Goal: Use online tool/utility: Utilize a website feature to perform a specific function

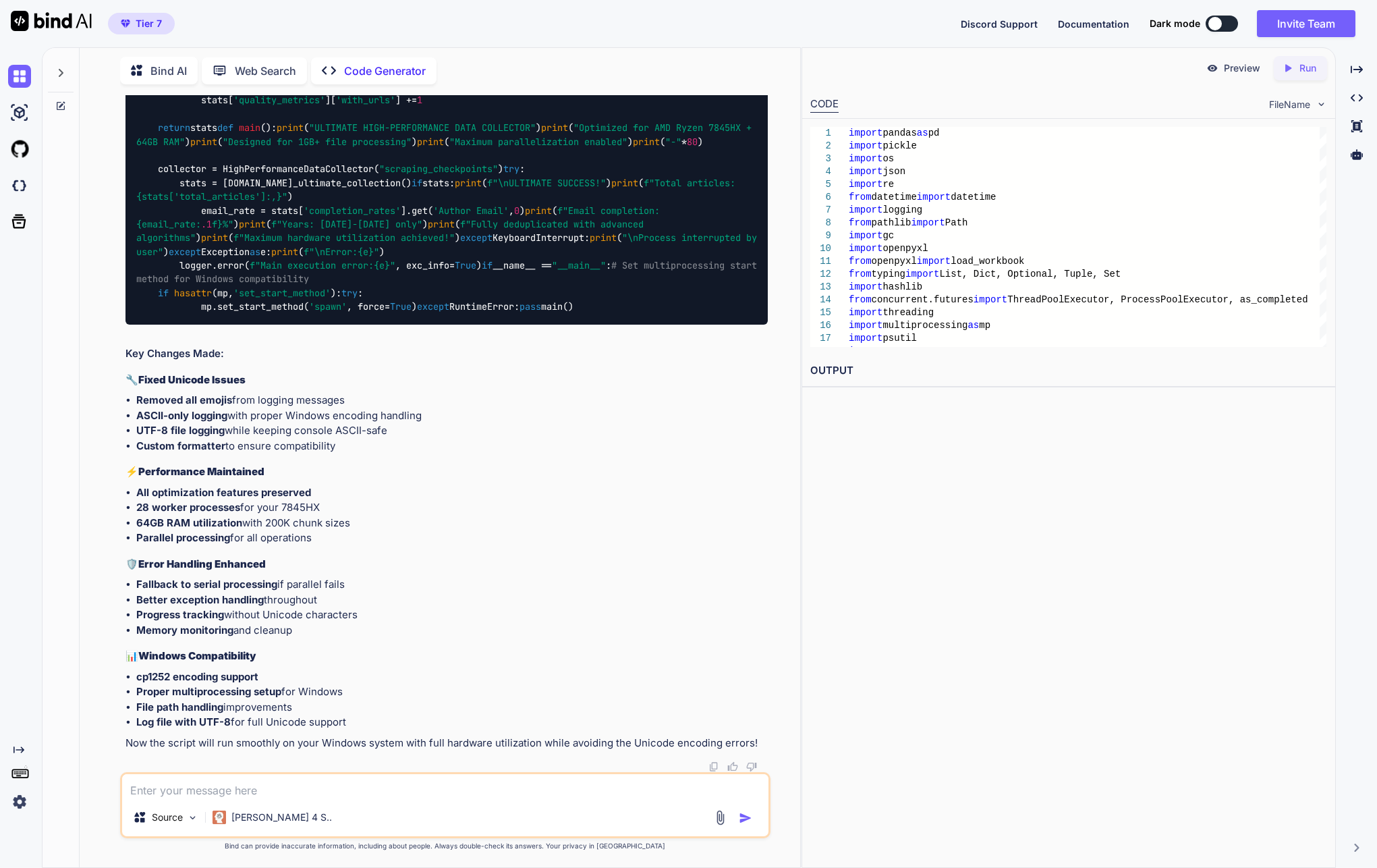
scroll to position [32534, 0]
click at [251, 791] on textarea at bounding box center [445, 786] width 647 height 24
paste textarea "Data Completeness: Author Email: 19.9% Author Affiliation: 17.6% Author Country…"
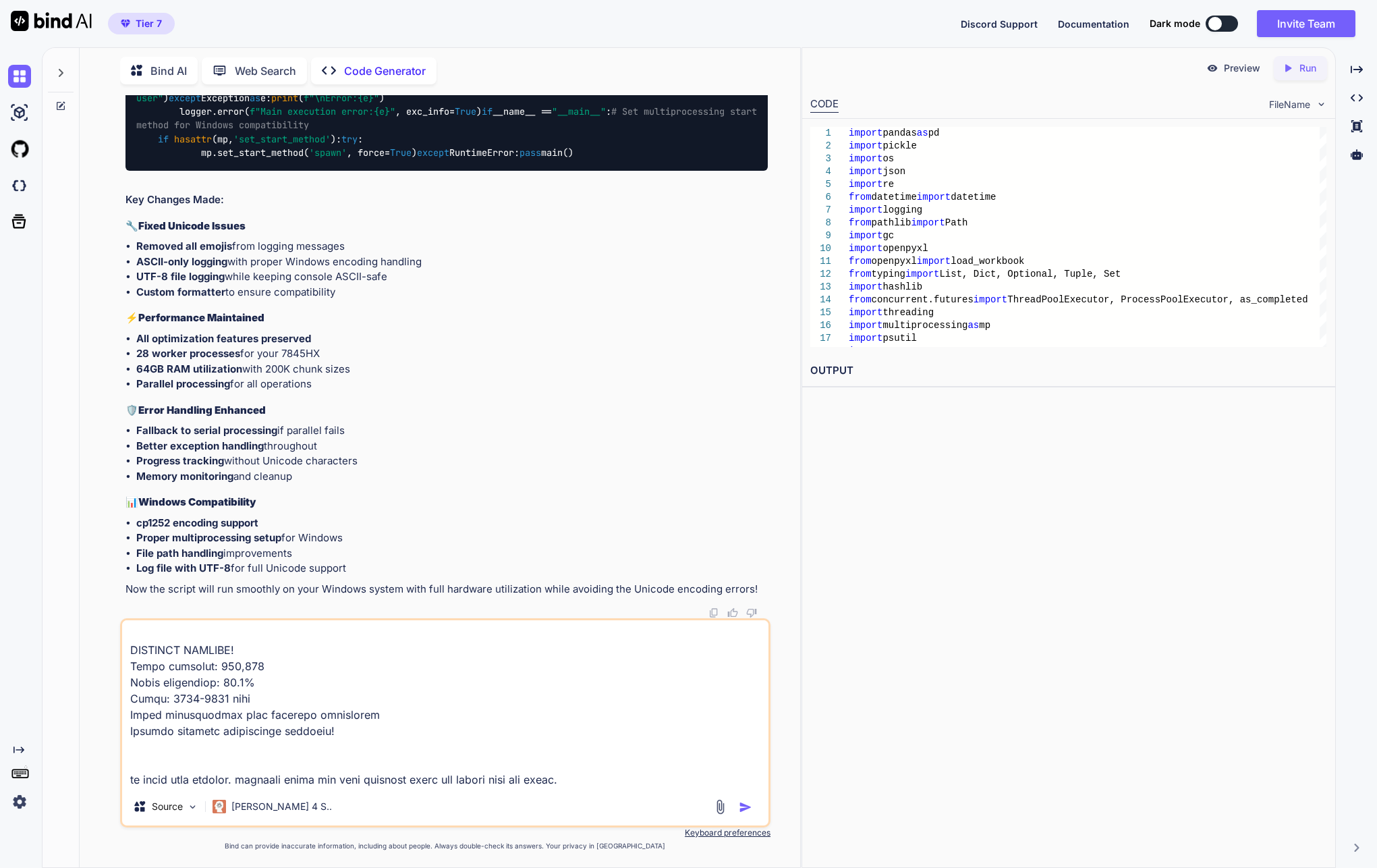
scroll to position [861, 0]
click at [606, 780] on textarea at bounding box center [445, 704] width 647 height 168
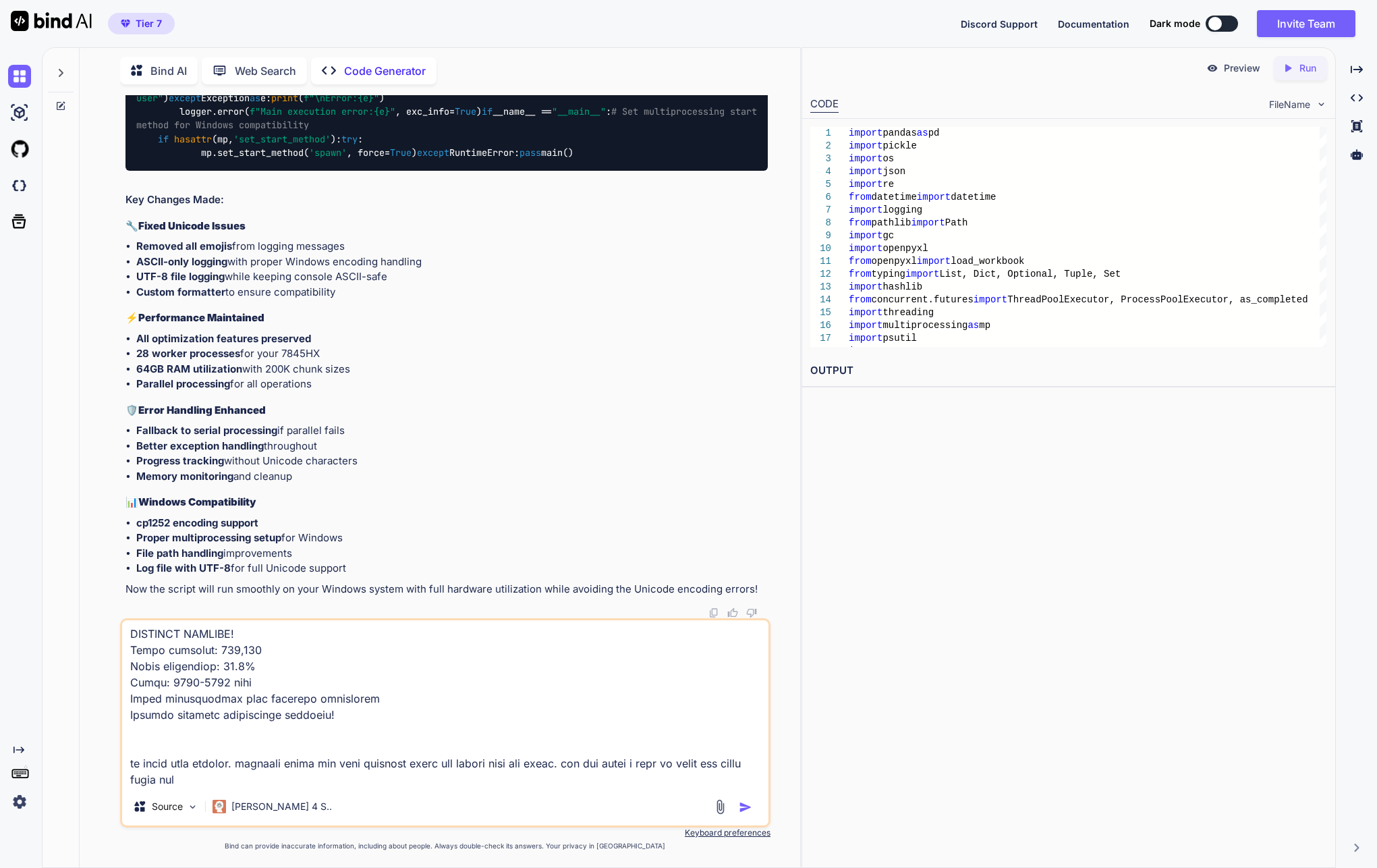
click at [530, 785] on textarea at bounding box center [445, 704] width 647 height 168
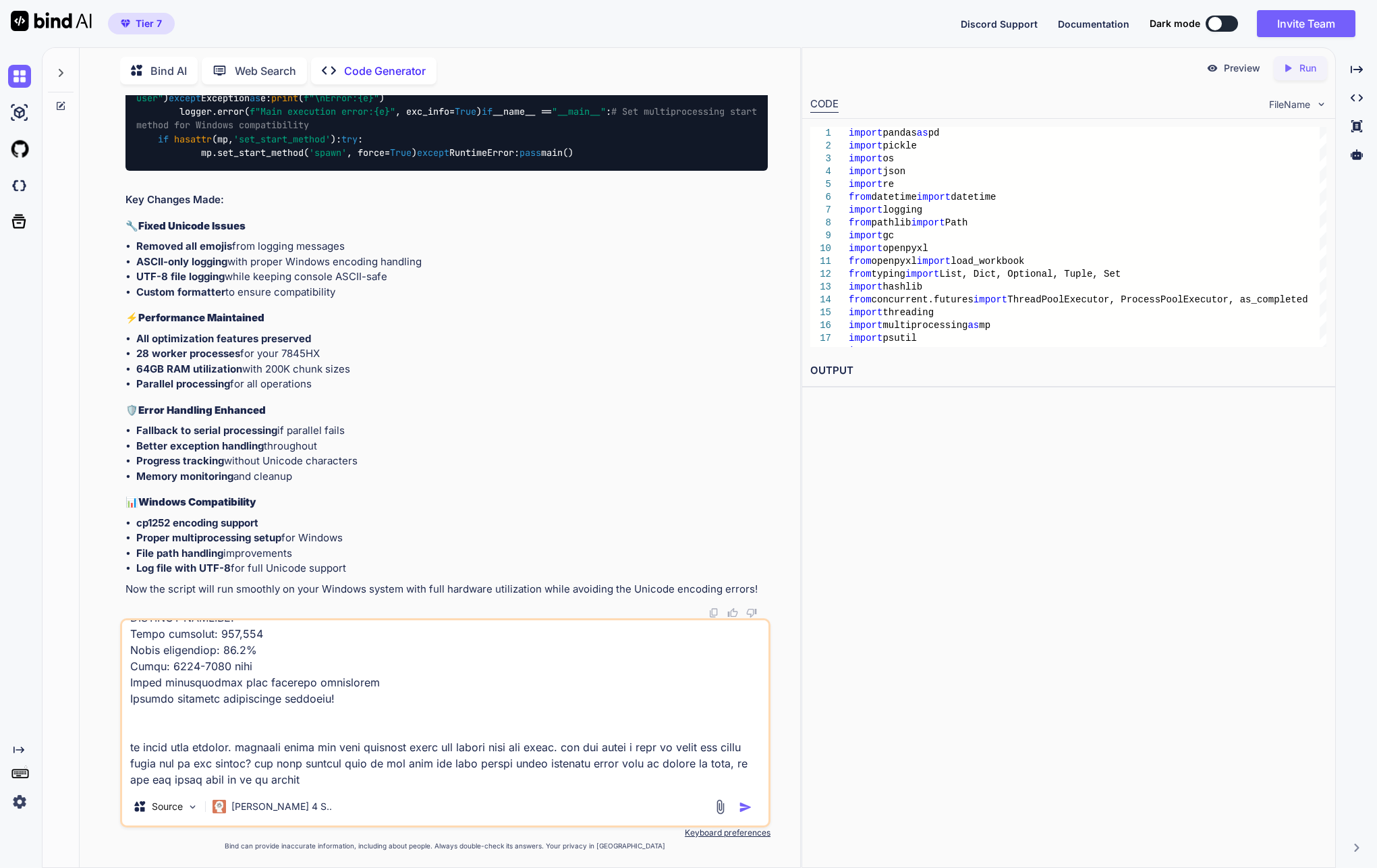
type textarea "Data Completeness: Author Email: 19.9% Author Affiliation: 17.6% Author Country…"
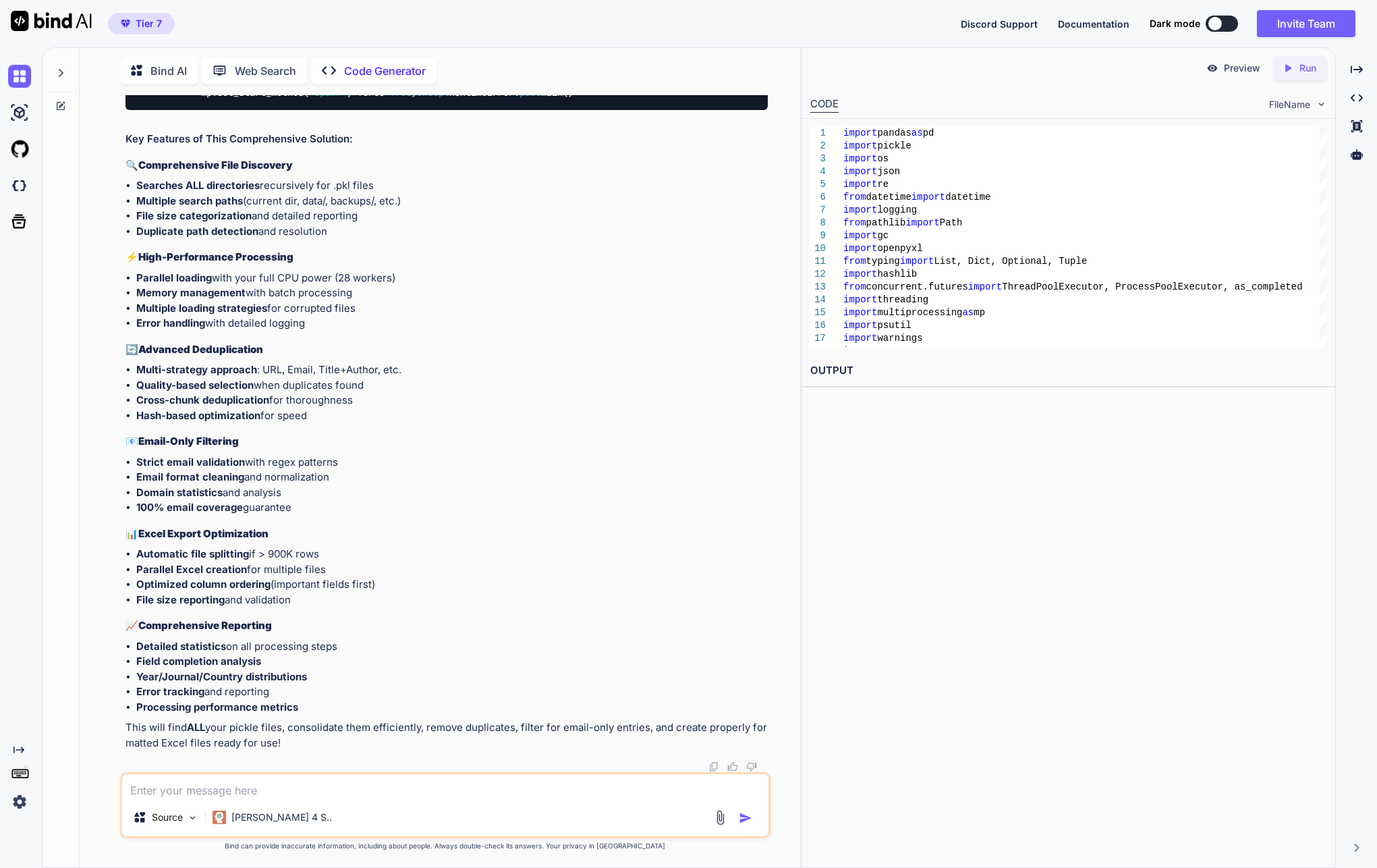
scroll to position [43579, 0]
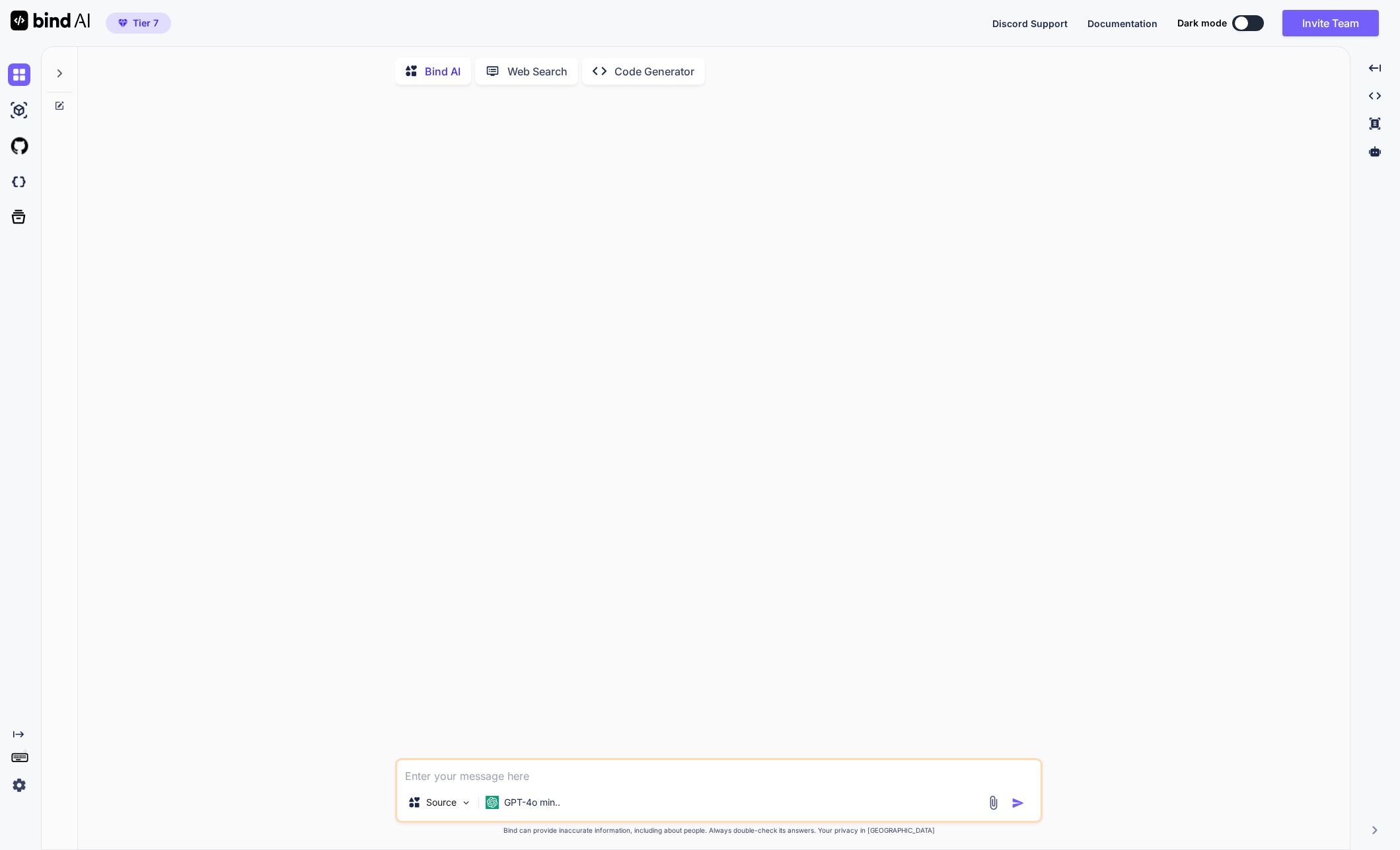
type textarea "x"
click at [1282, 373] on div "Source GPT-4o min.. Created with Bind Always check its answers. Privacy in Bind…" at bounding box center [719, 473] width 1261 height 756
click at [949, 348] on div at bounding box center [720, 426] width 645 height 662
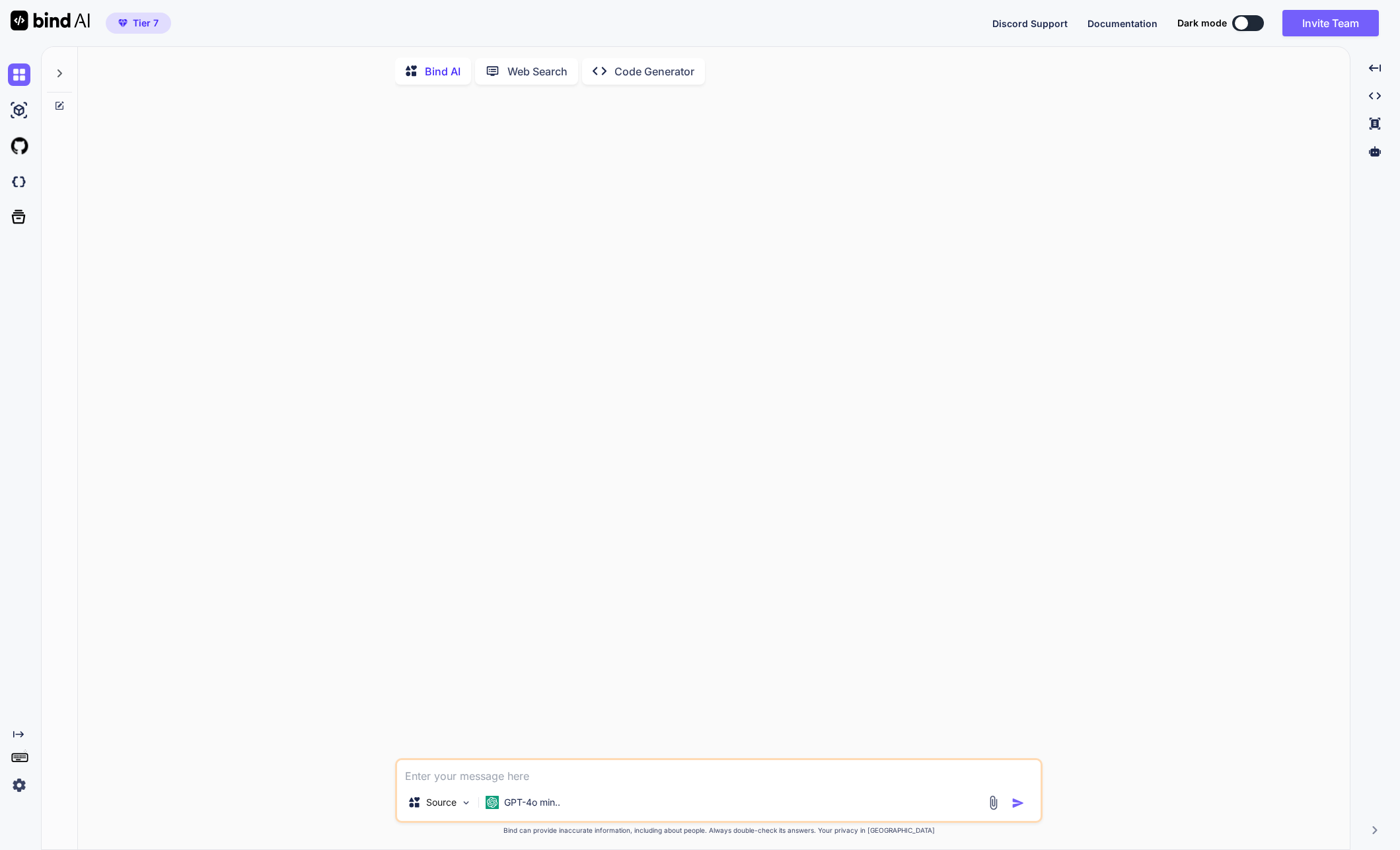
click at [372, 379] on div "Source GPT-4o min.. Created with Bind Always check its answers. Privacy in Bind…" at bounding box center [719, 473] width 1261 height 756
click at [683, 76] on p "Code Generator" at bounding box center [655, 71] width 80 height 16
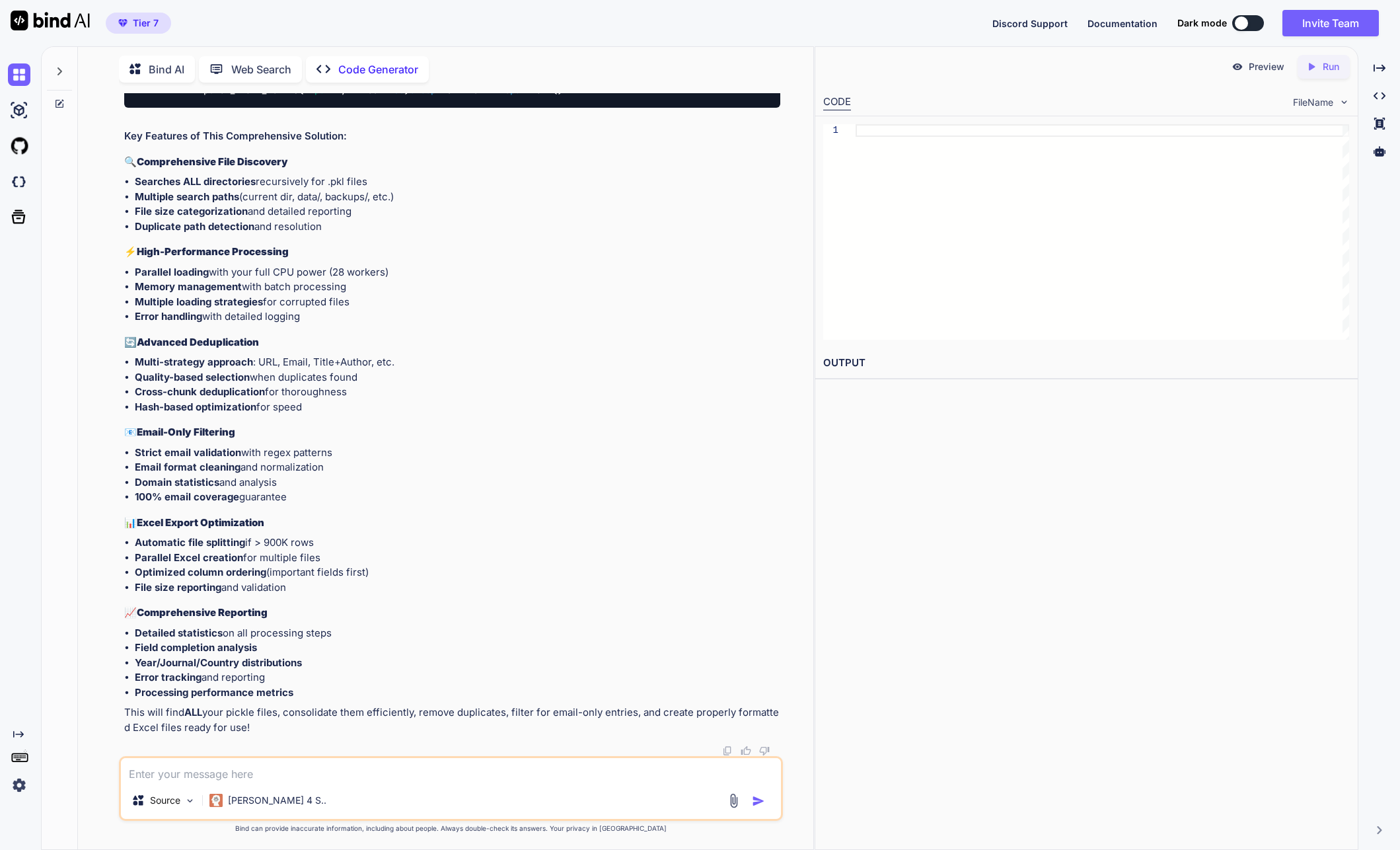
scroll to position [39425, 0]
click at [66, 69] on div at bounding box center [60, 67] width 25 height 46
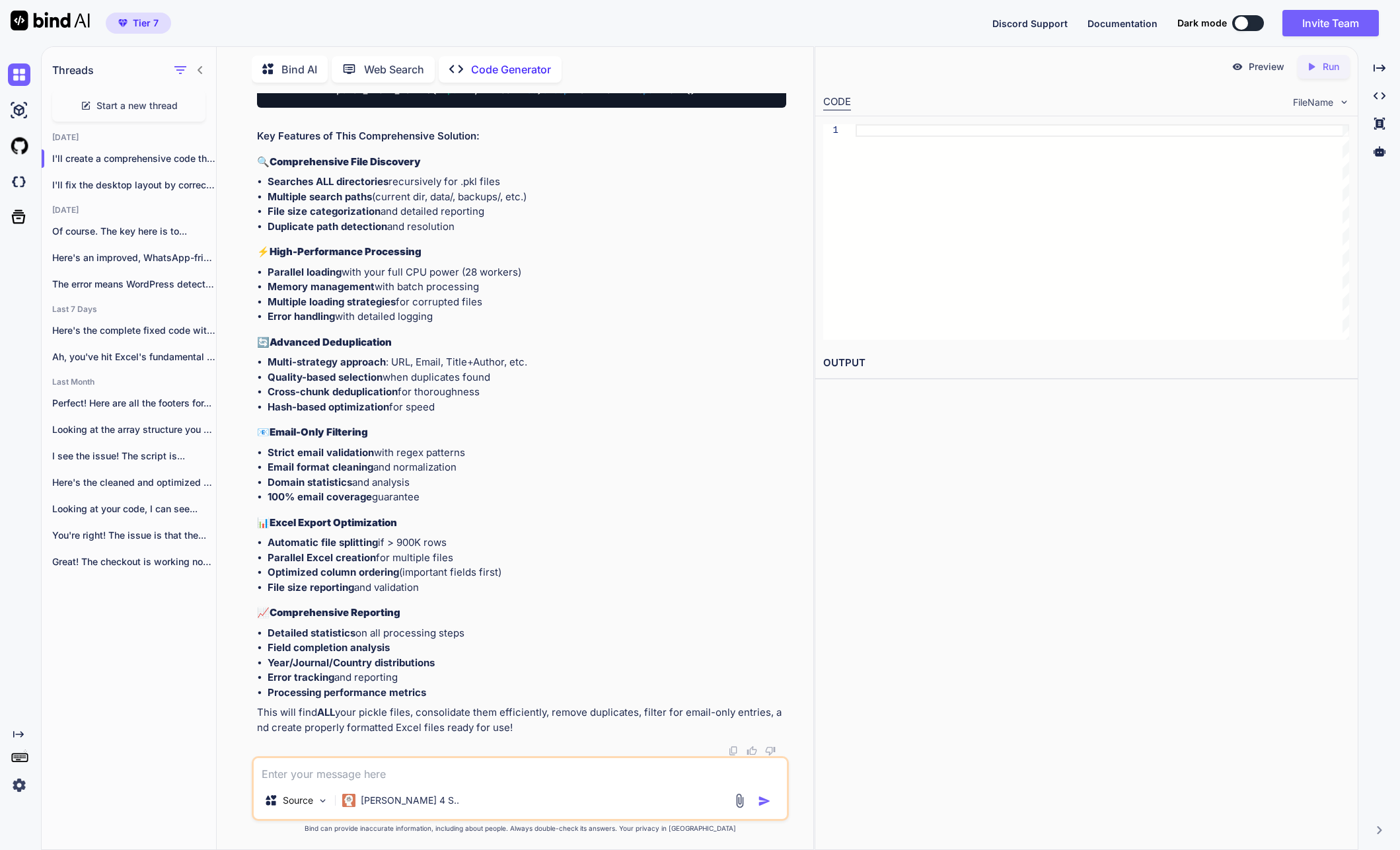
scroll to position [41032, 0]
click at [165, 230] on p "Of course. The key here is to..." at bounding box center [134, 232] width 164 height 14
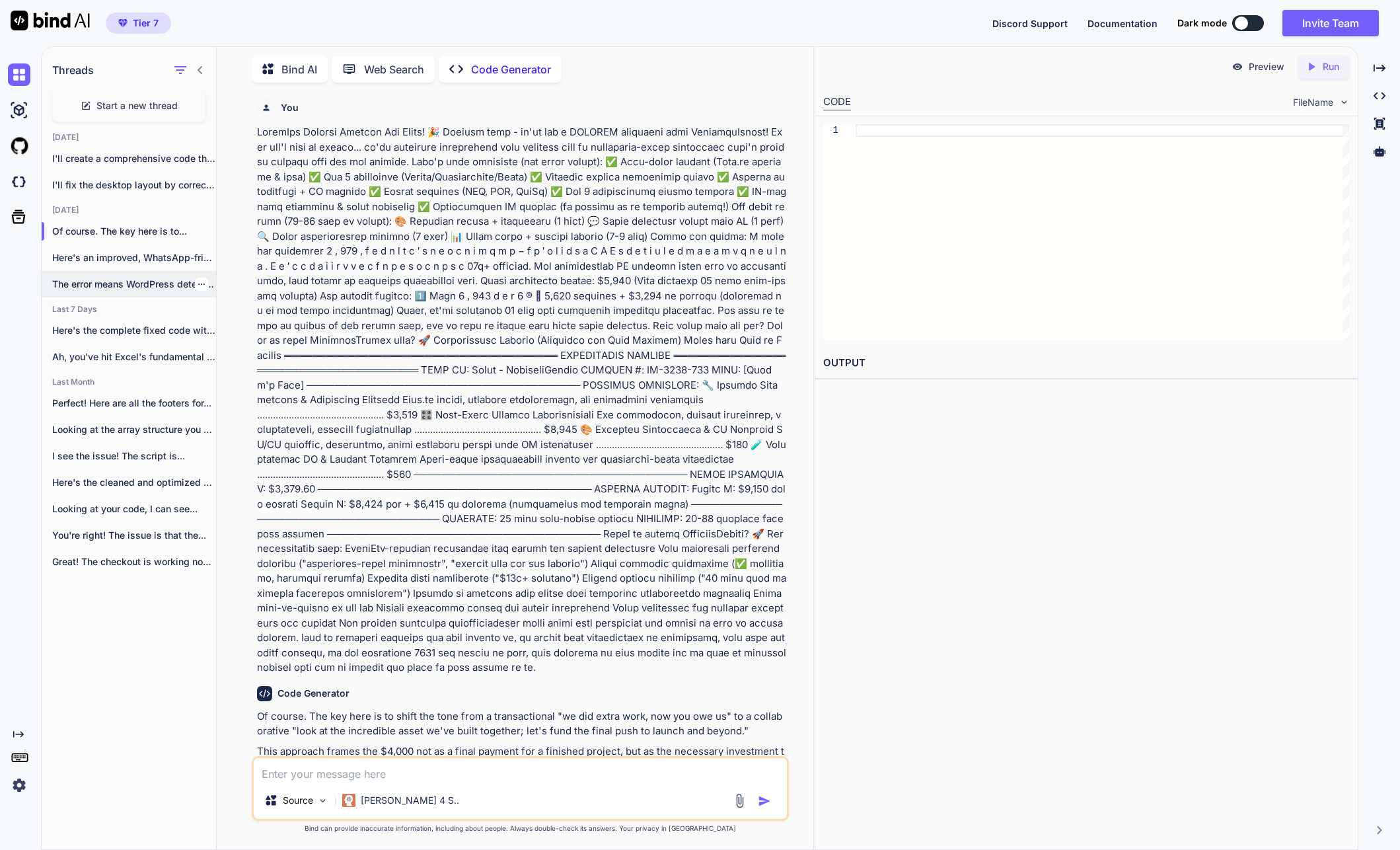
click at [150, 280] on p "The error means WordPress detected a potential..." at bounding box center [134, 284] width 164 height 14
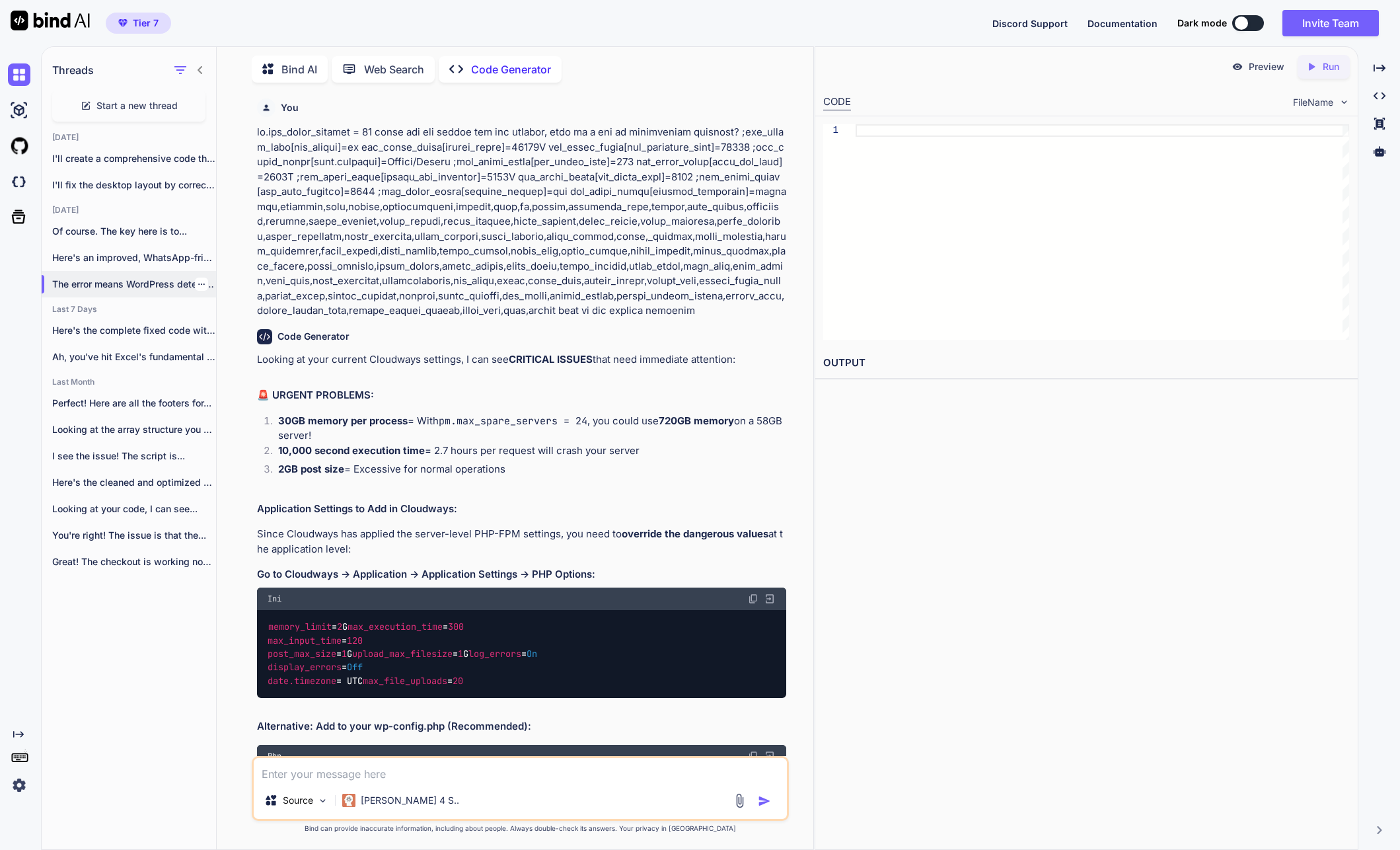
scroll to position [14033, 0]
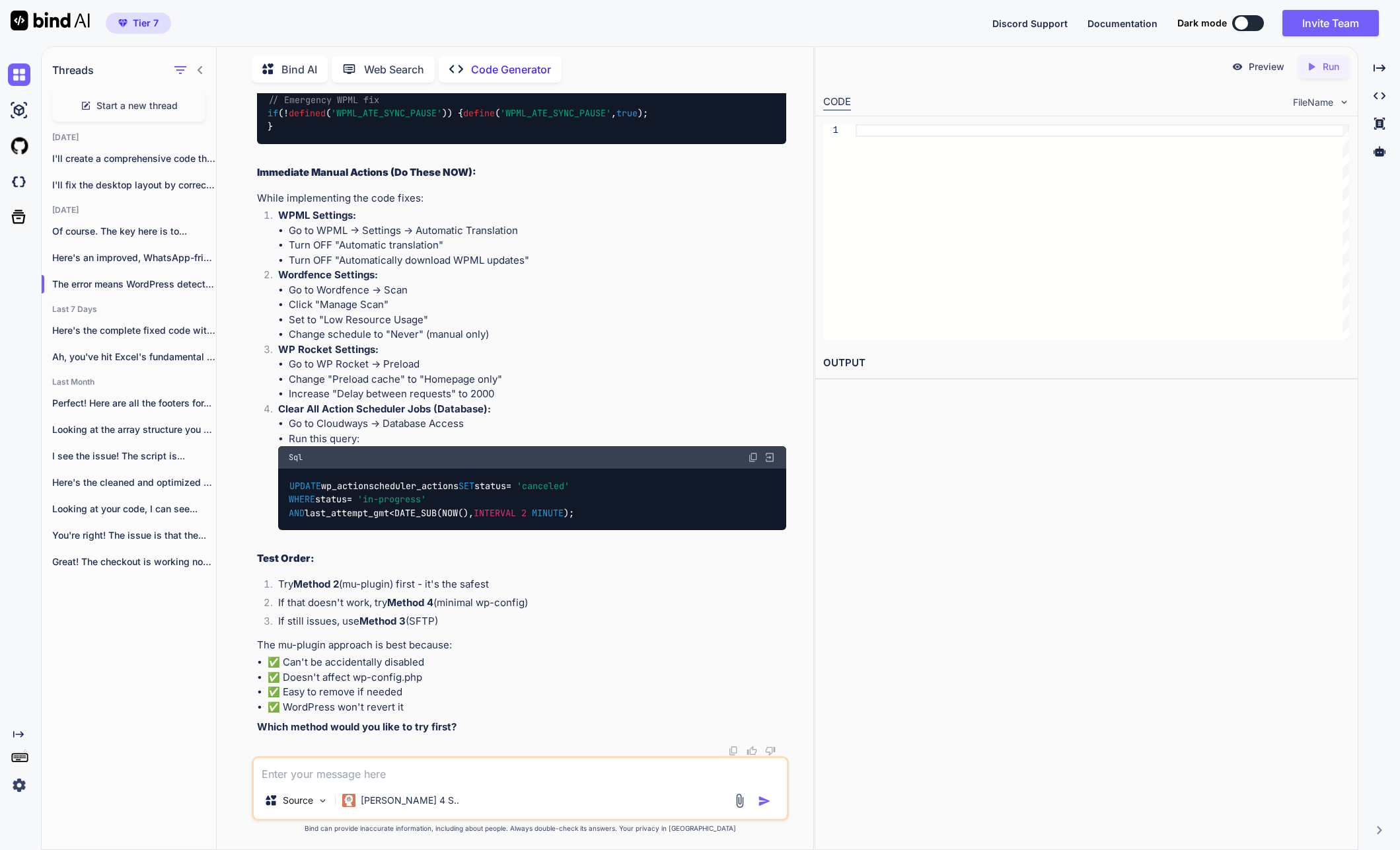
drag, startPoint x: 341, startPoint y: 464, endPoint x: 379, endPoint y: 438, distance: 46.0
click at [397, 778] on textarea at bounding box center [521, 770] width 533 height 23
paste textarea "YouGettingThe " an out of memory error when editing anThe're experiencing an ou…"
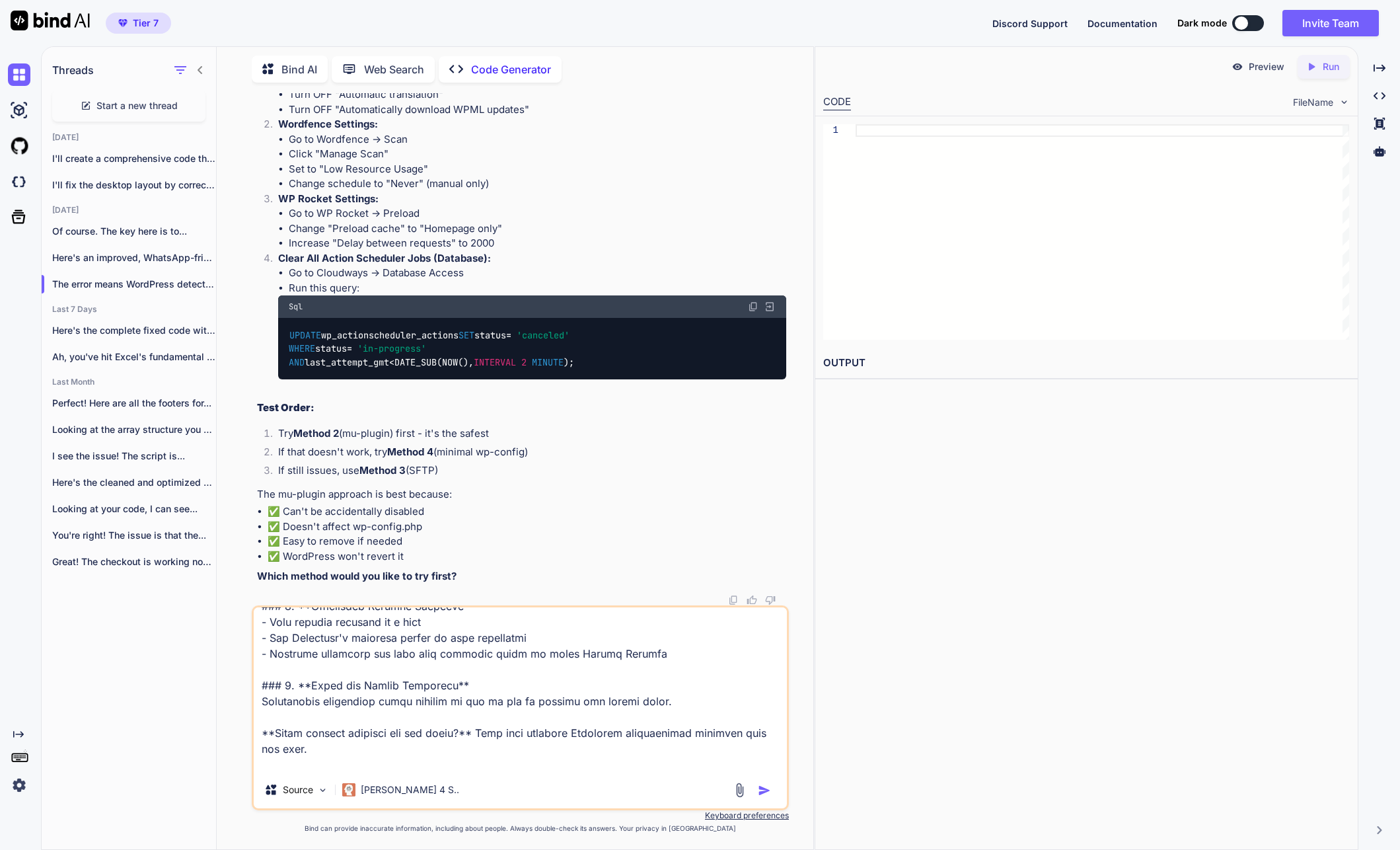
scroll to position [9643, 0]
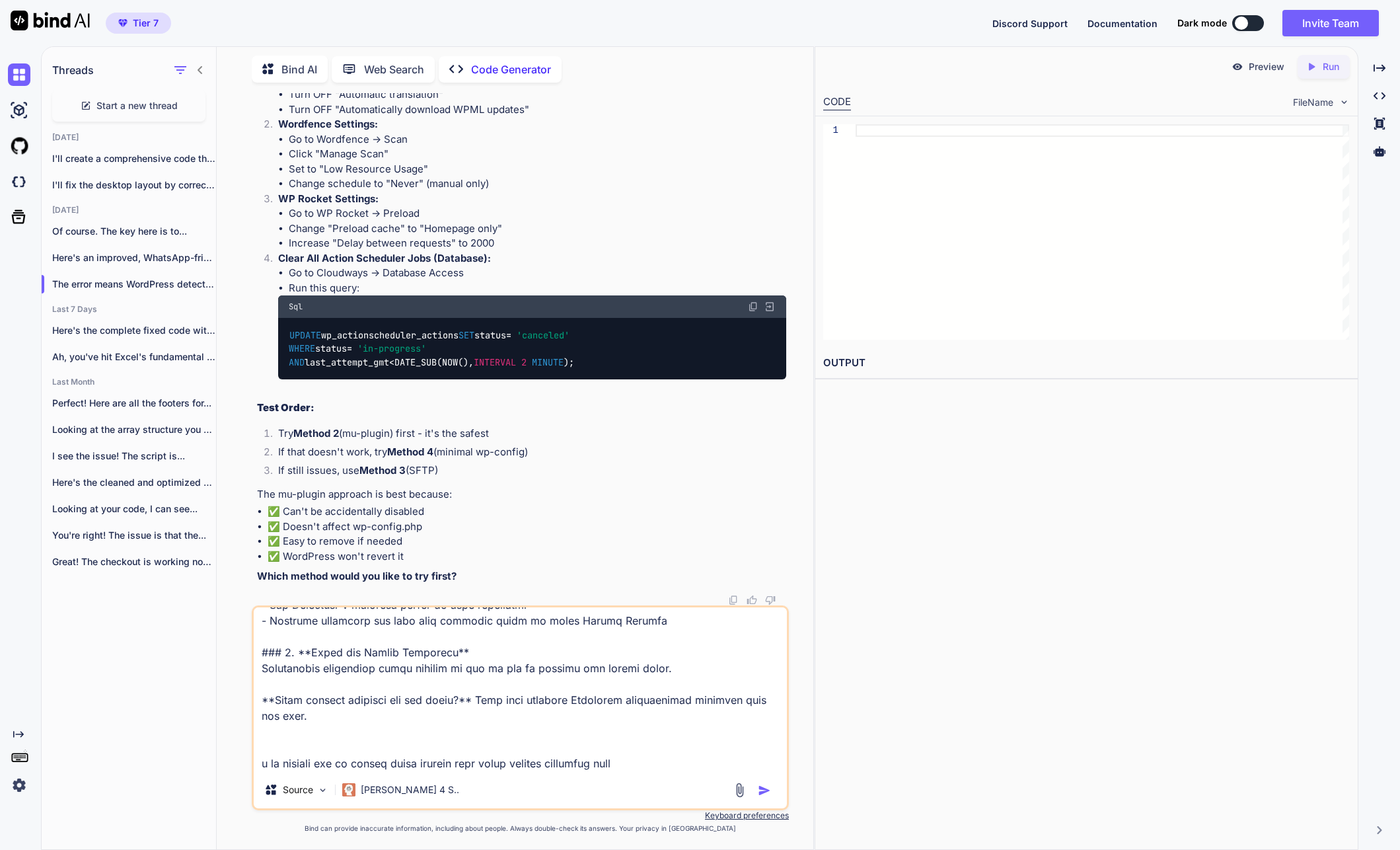
type textarea "YouGettingThe " an out of memory error when editing anThe're experiencing an ou…"
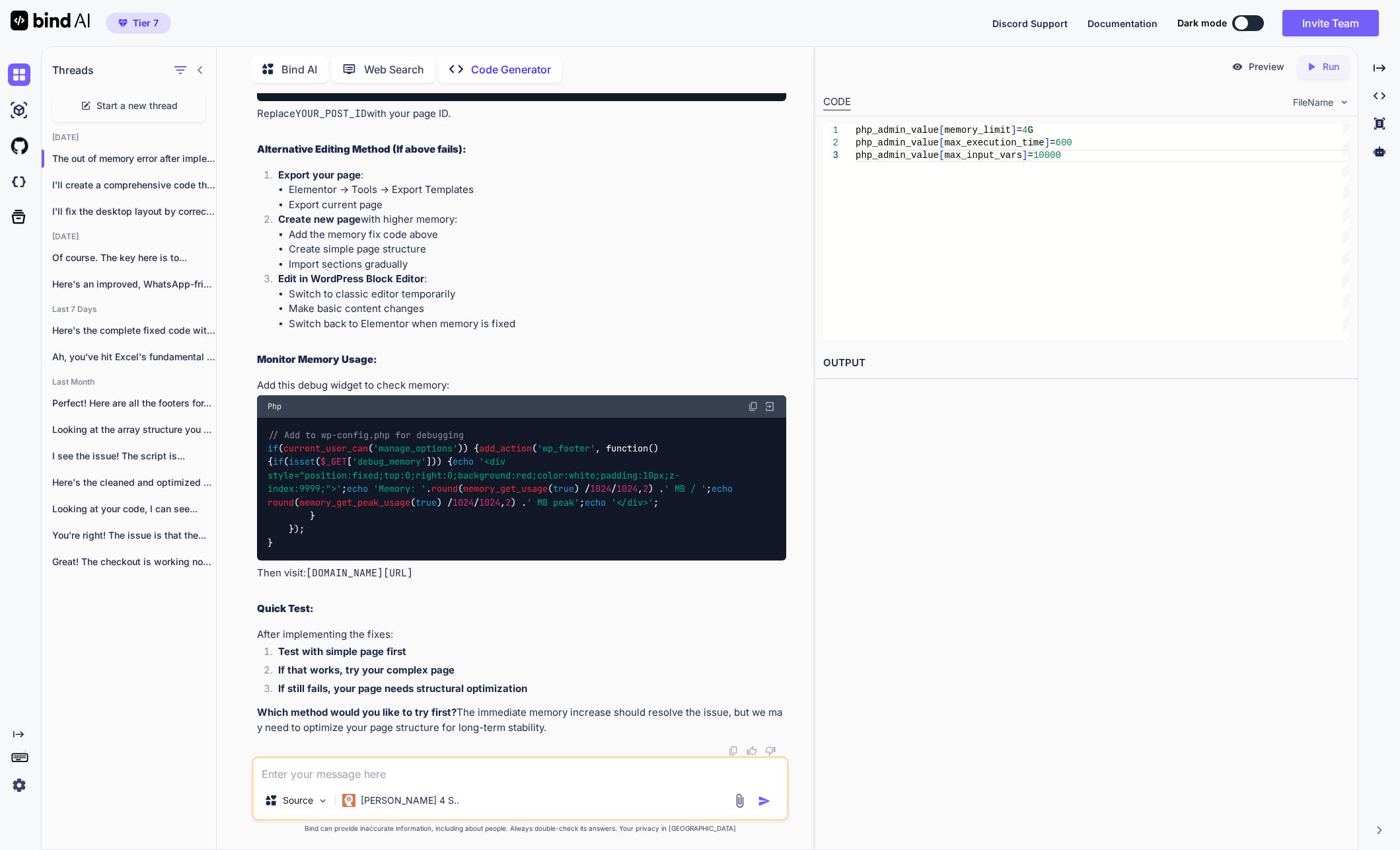
scroll to position [20675, 0]
